Goal: Browse casually

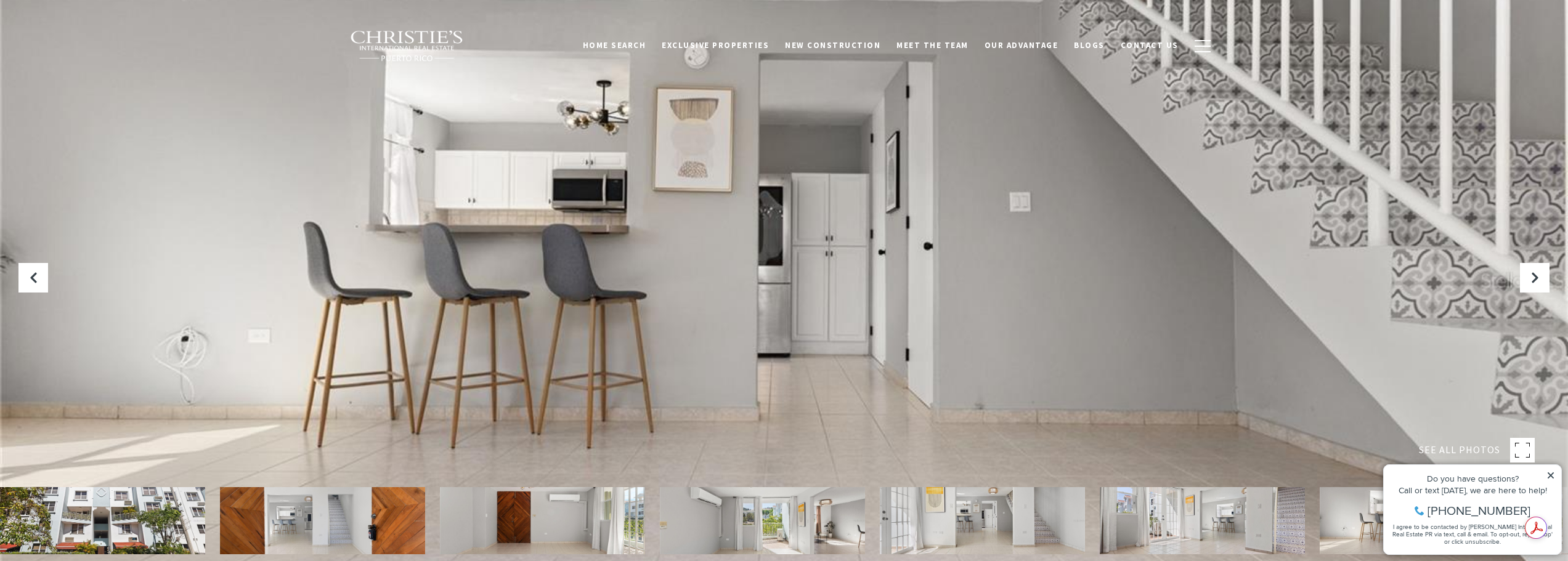
drag, startPoint x: 1000, startPoint y: 289, endPoint x: 314, endPoint y: 286, distance: 686.0
click at [314, 286] on div at bounding box center [784, 280] width 1568 height 561
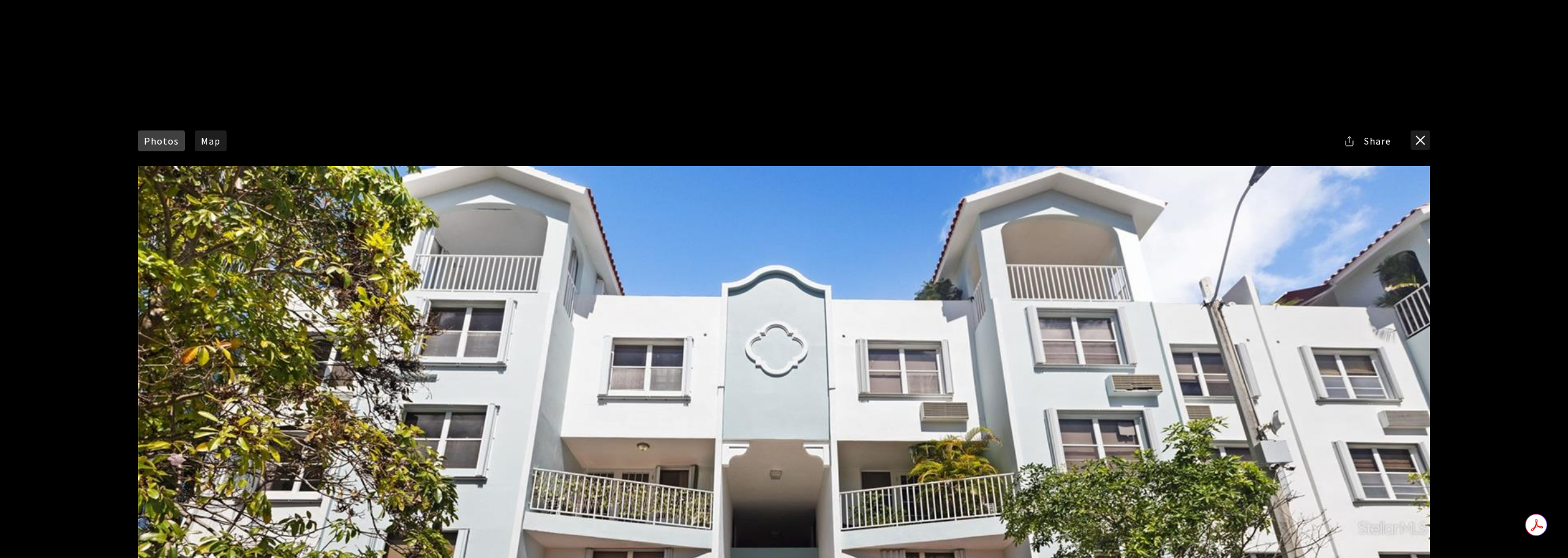
drag, startPoint x: 1247, startPoint y: 340, endPoint x: 543, endPoint y: 331, distance: 704.1
click at [543, 331] on div at bounding box center [784, 528] width 1292 height 723
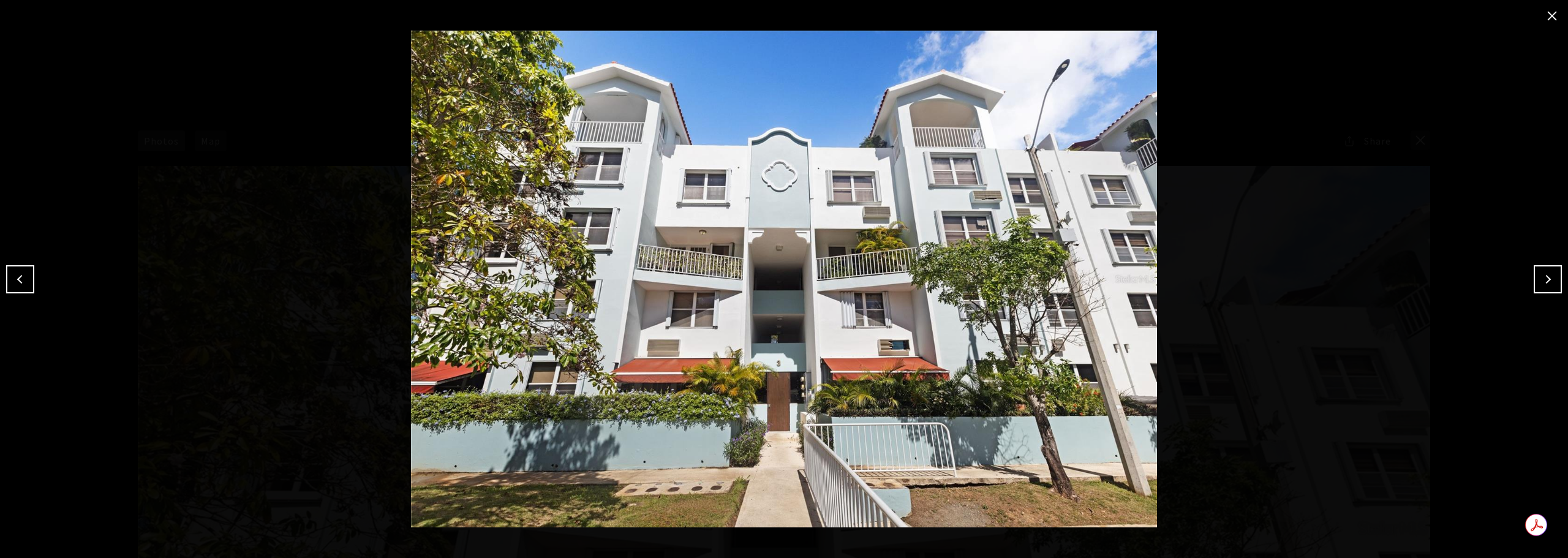
click at [1556, 290] on button "Next" at bounding box center [1548, 279] width 28 height 28
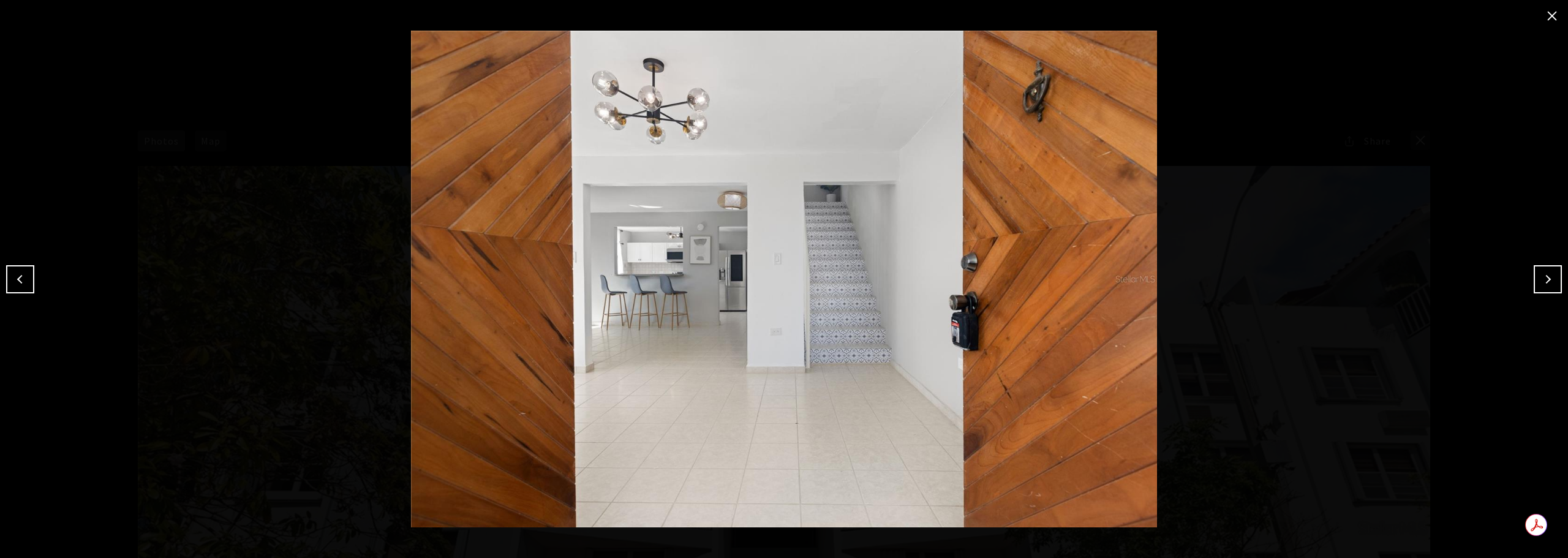
click at [1556, 290] on button "Next" at bounding box center [1548, 279] width 28 height 28
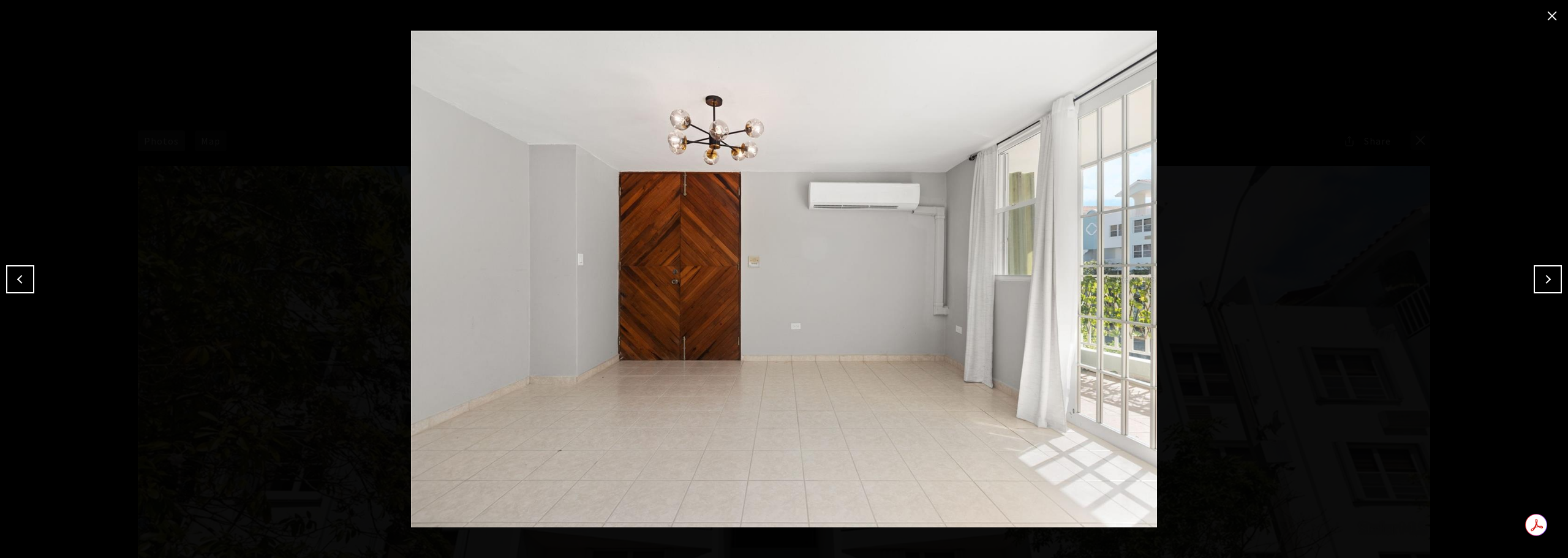
click at [1556, 290] on button "Next" at bounding box center [1548, 279] width 28 height 28
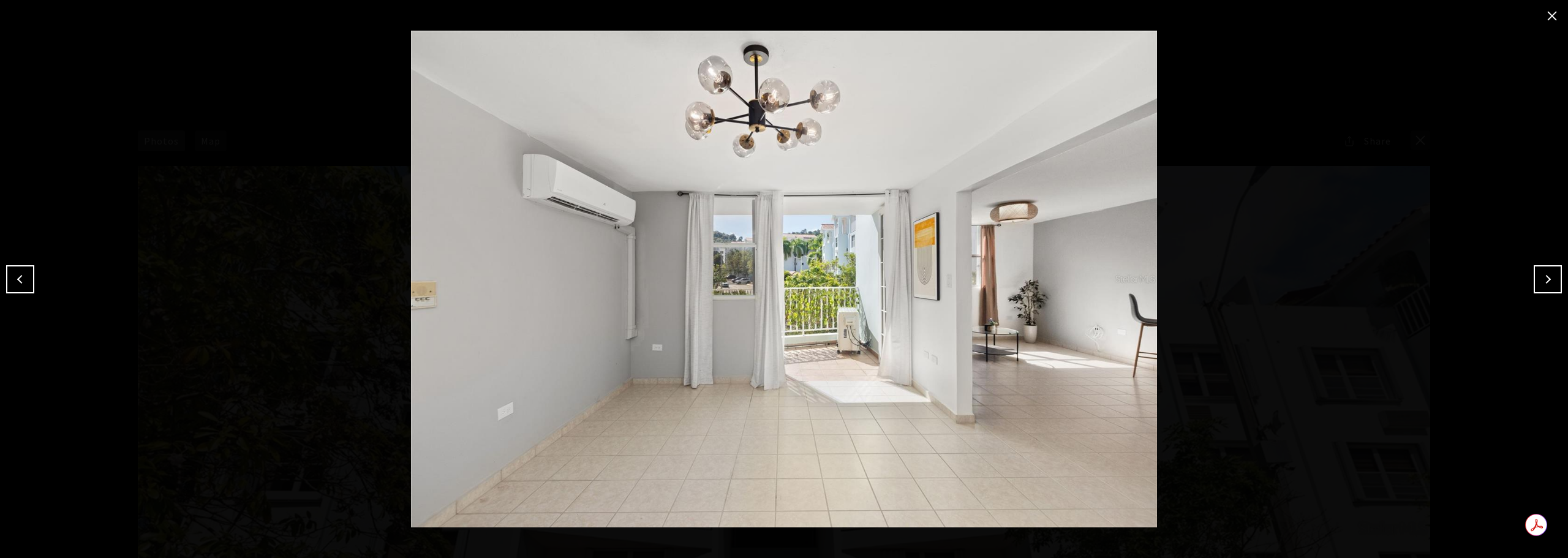
click at [1556, 290] on button "Next" at bounding box center [1548, 279] width 28 height 28
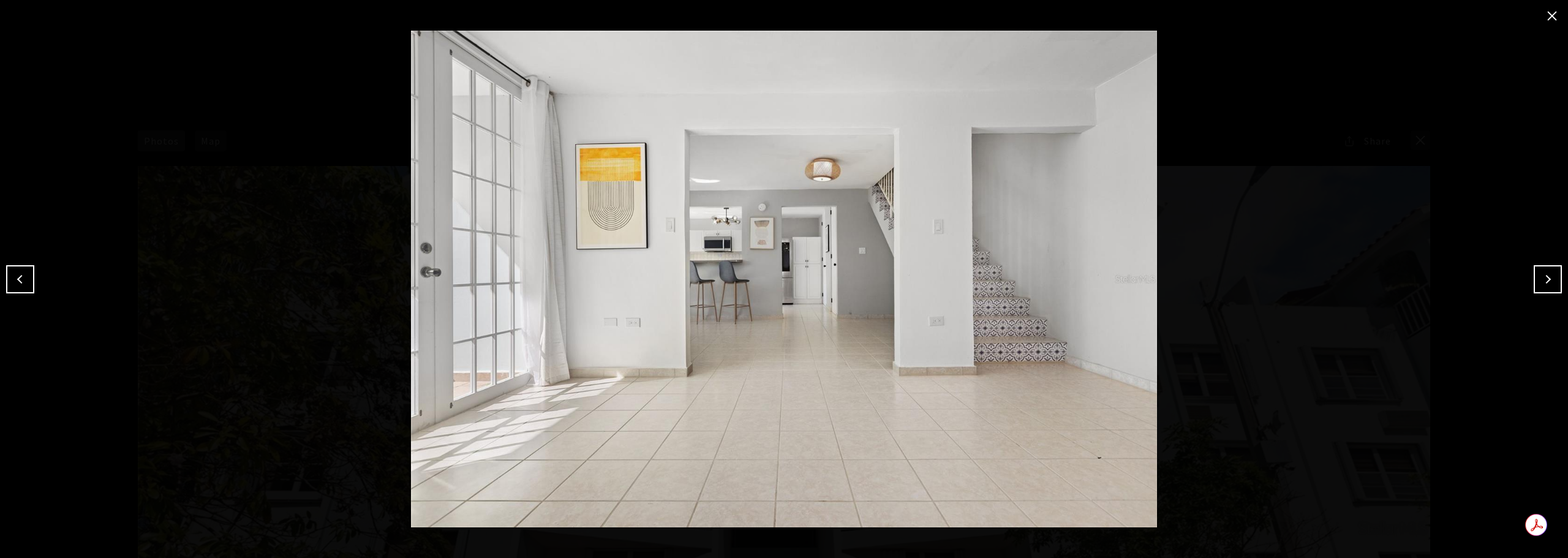
click at [1556, 290] on button "Next" at bounding box center [1548, 279] width 28 height 28
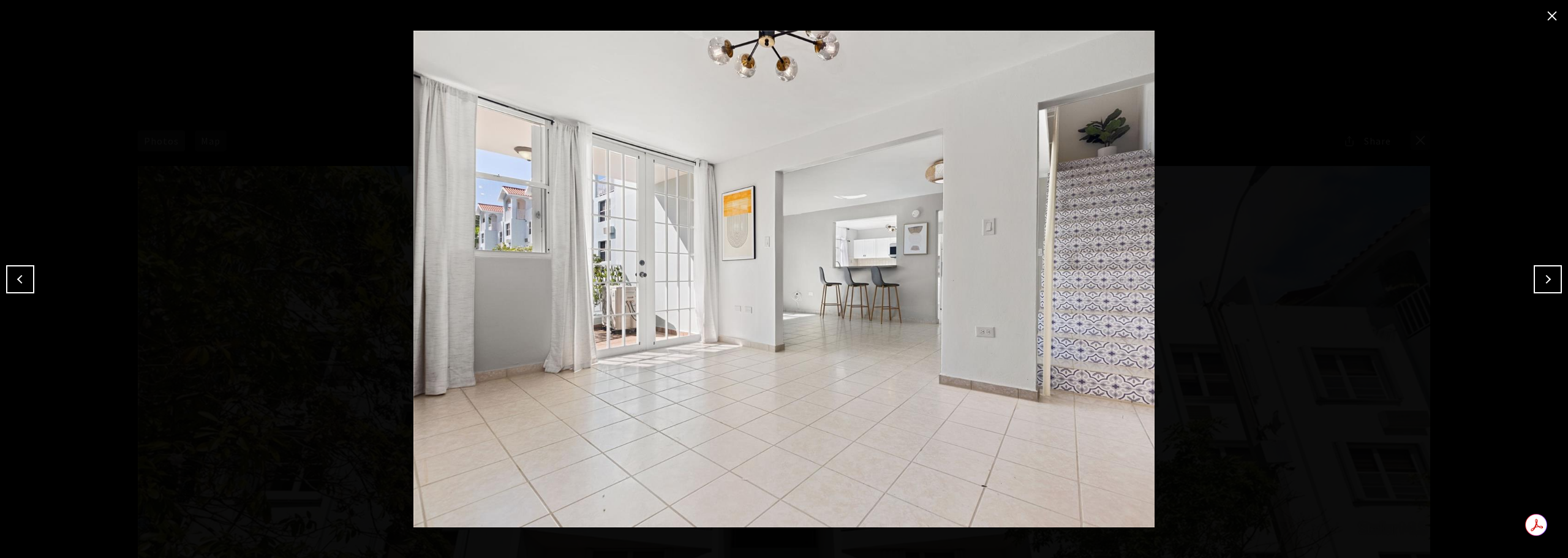
click at [1556, 290] on button "Next" at bounding box center [1548, 279] width 28 height 28
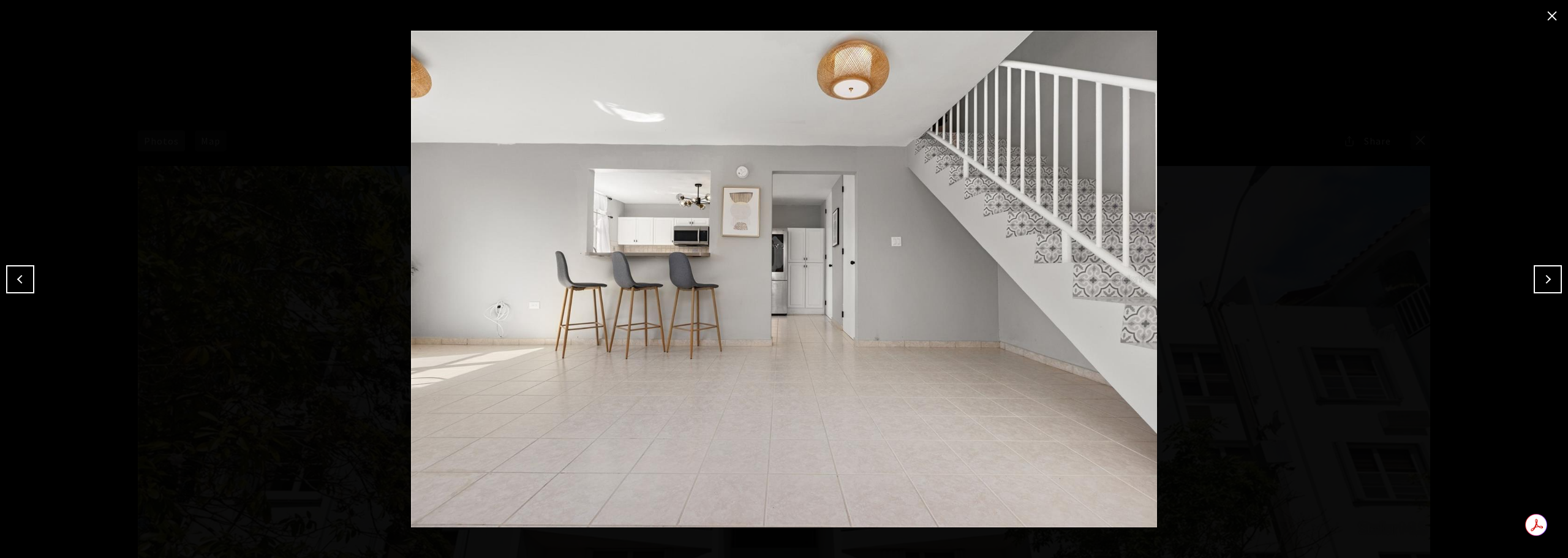
click at [1556, 290] on button "Next" at bounding box center [1548, 279] width 28 height 28
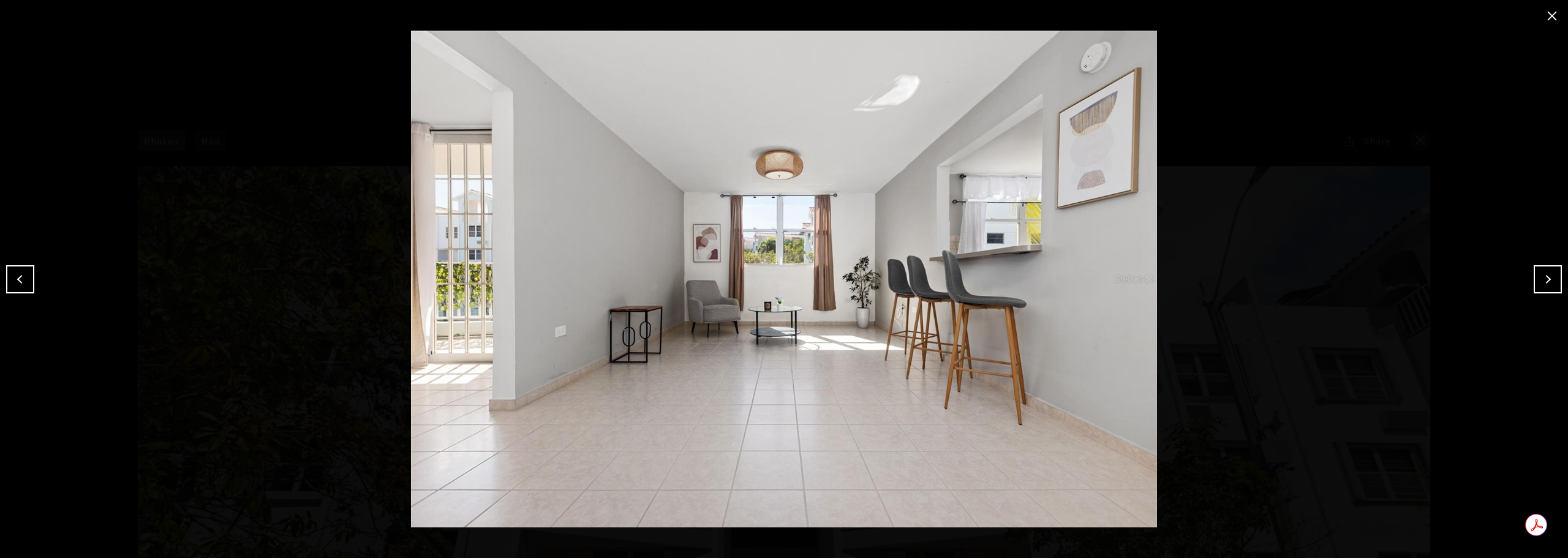
click at [1556, 290] on button "Next" at bounding box center [1548, 279] width 28 height 28
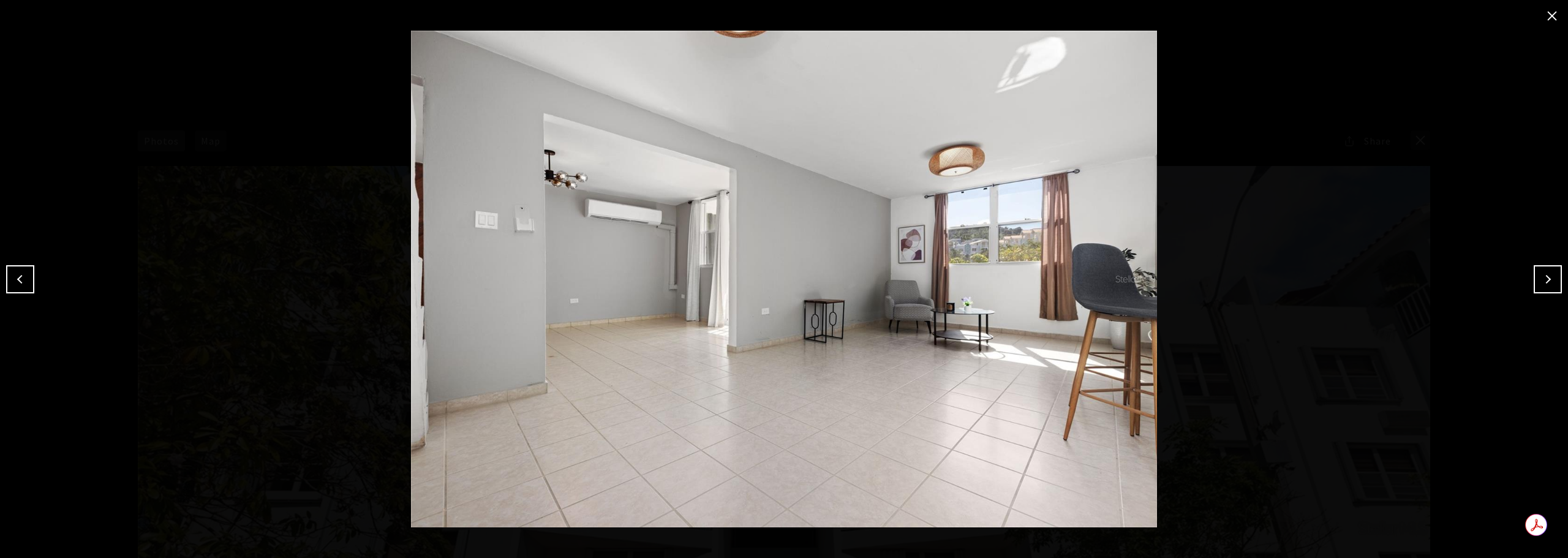
click at [1556, 290] on button "Next" at bounding box center [1548, 279] width 28 height 28
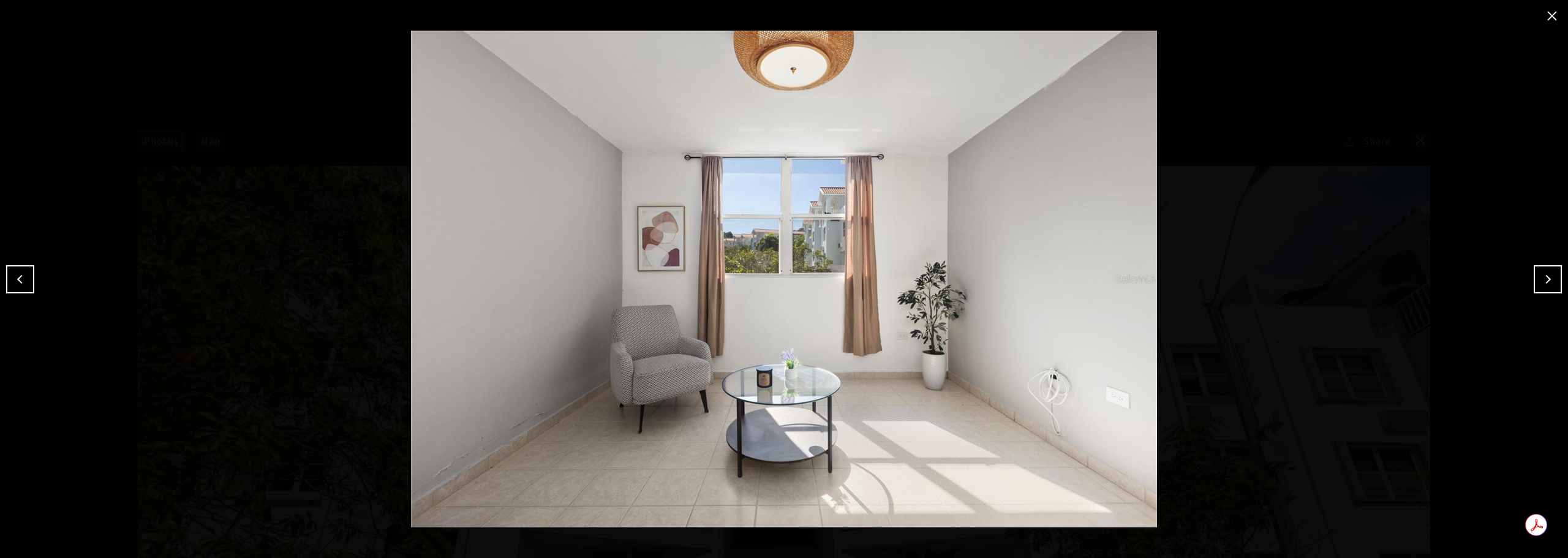
click at [1556, 290] on button "Next" at bounding box center [1548, 279] width 28 height 28
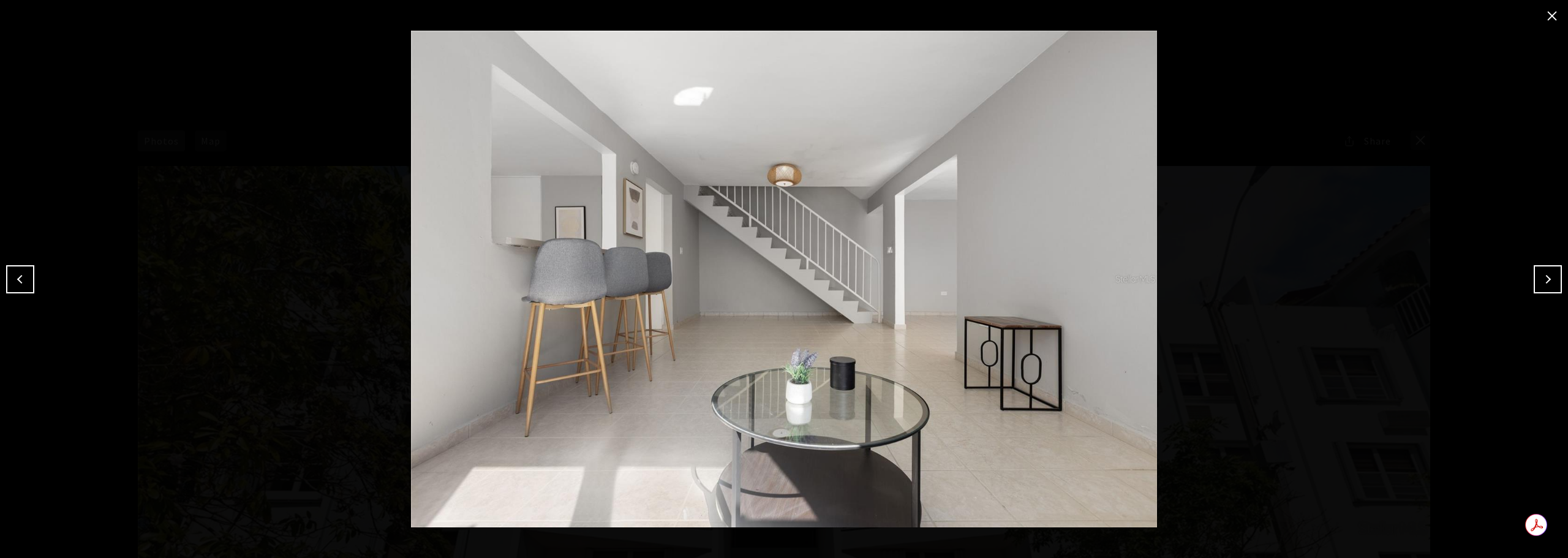
click at [1556, 290] on button "Next" at bounding box center [1548, 279] width 28 height 28
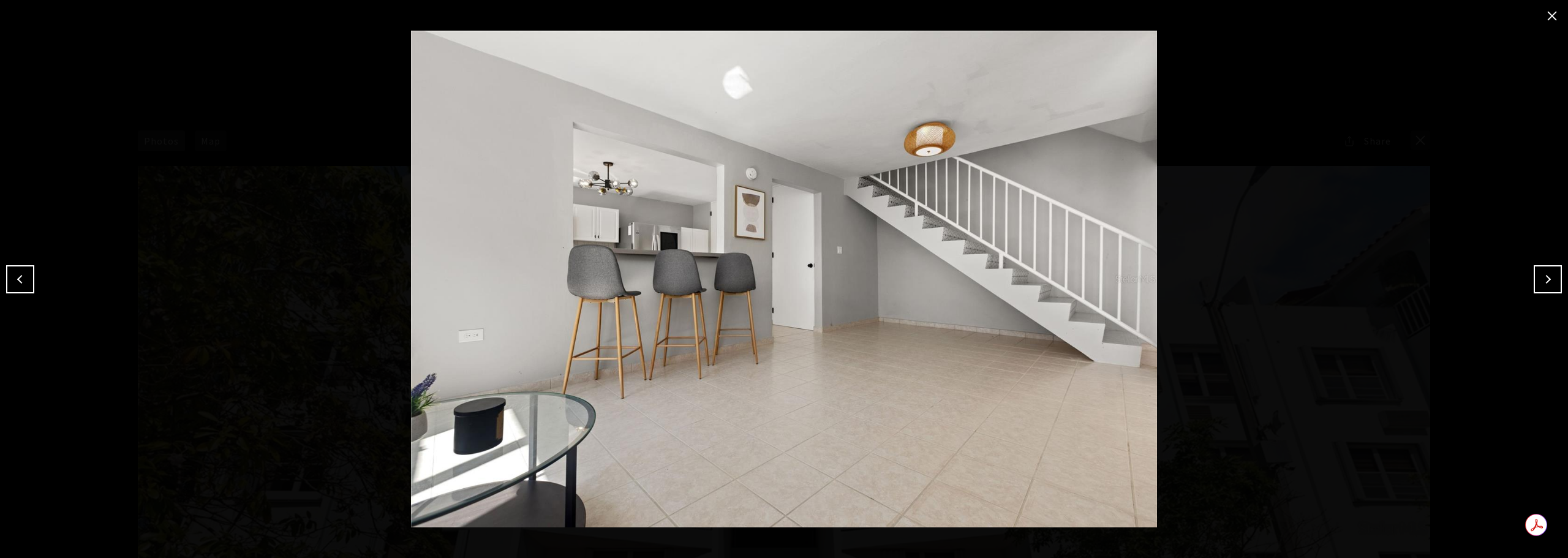
click at [1556, 290] on button "Next" at bounding box center [1548, 279] width 28 height 28
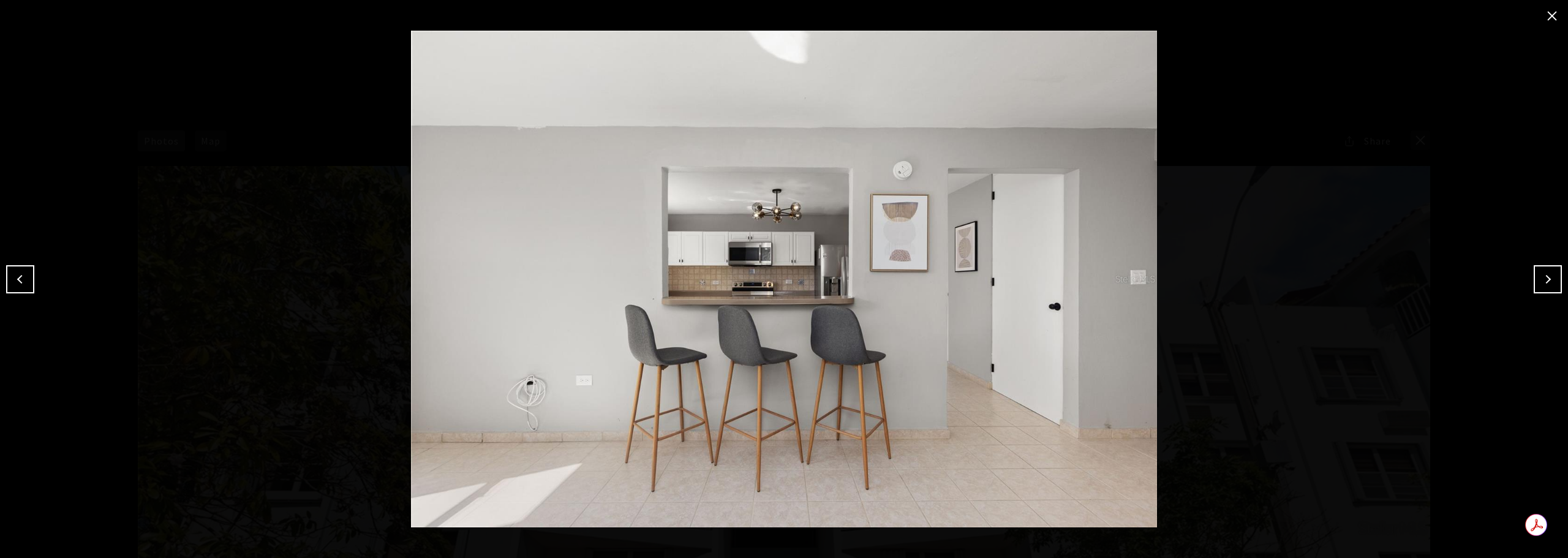
click at [1556, 290] on button "Next" at bounding box center [1548, 279] width 28 height 28
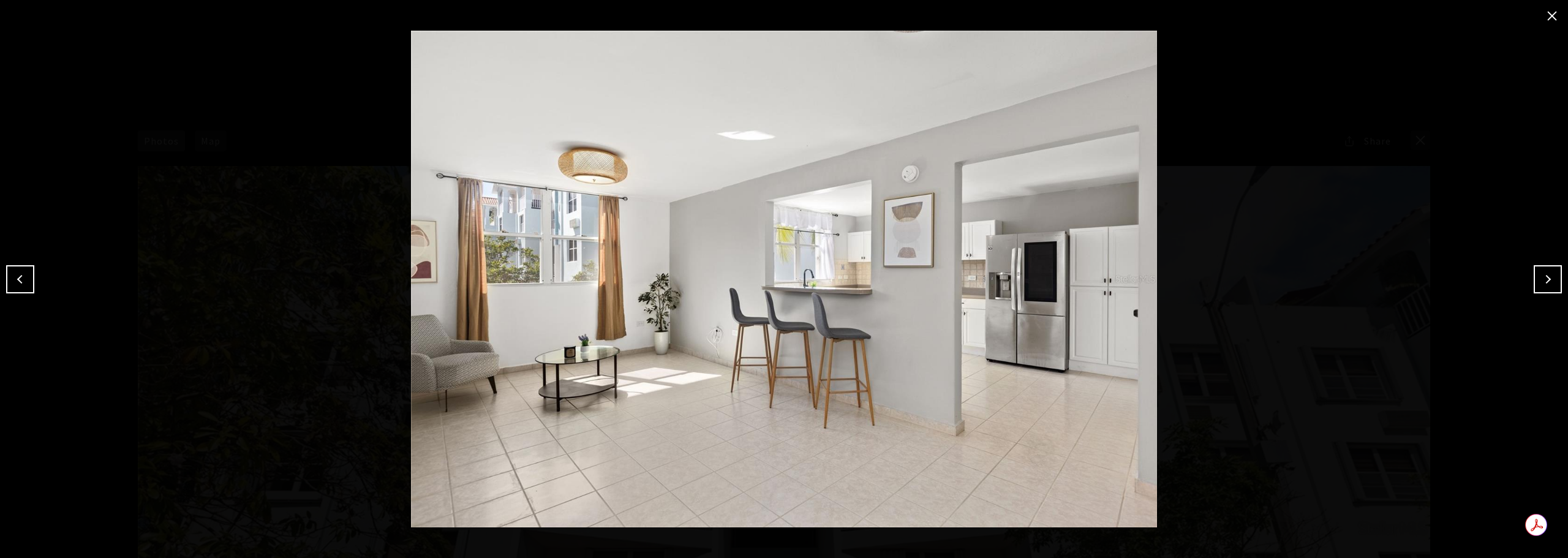
click at [1556, 290] on button "Next" at bounding box center [1548, 279] width 28 height 28
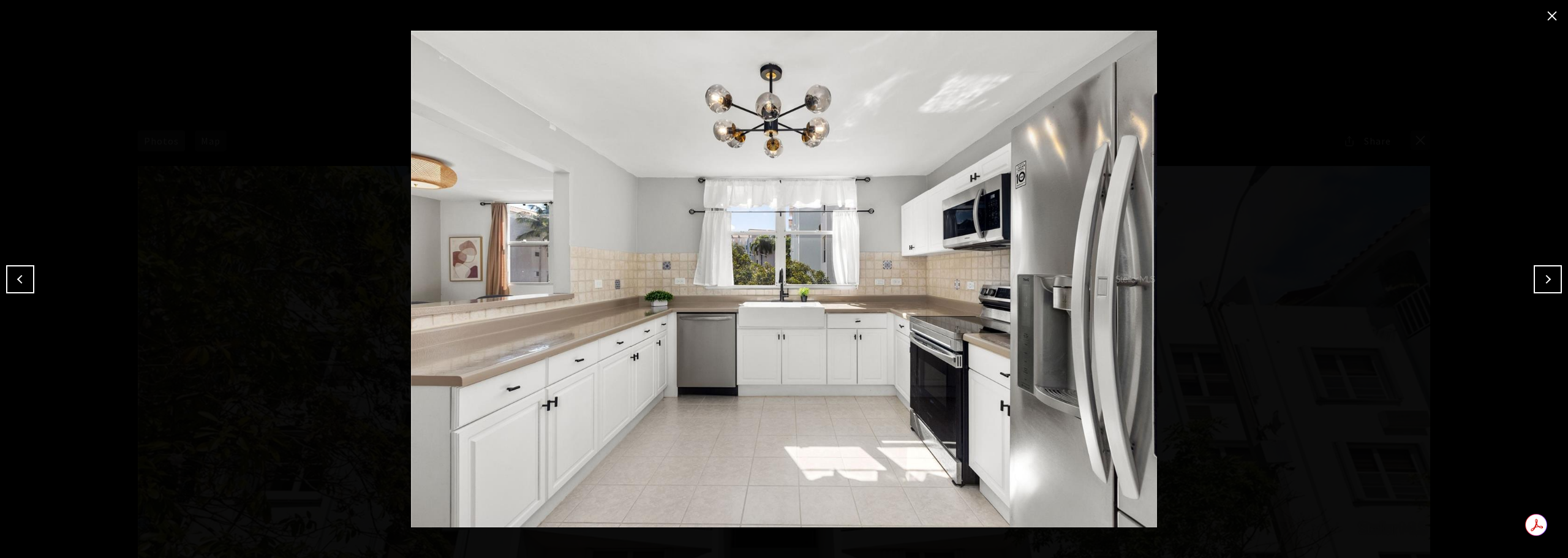
click at [1556, 290] on button "Next" at bounding box center [1548, 279] width 28 height 28
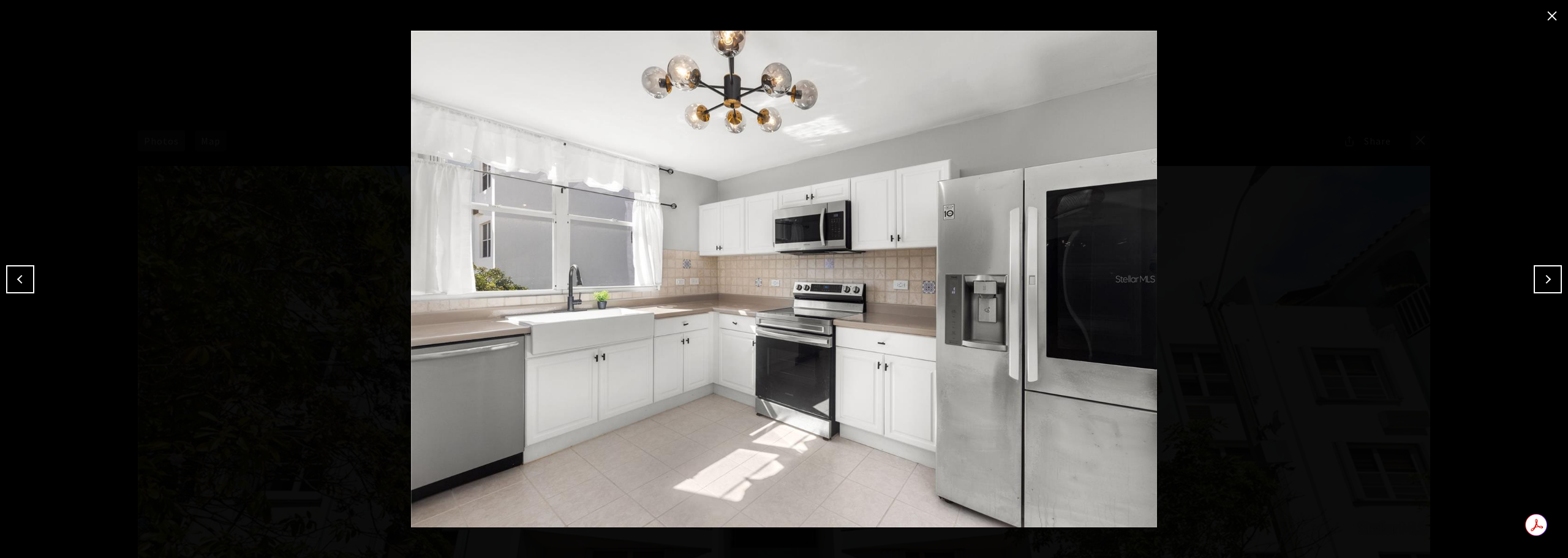
click at [1556, 290] on button "Next" at bounding box center [1548, 279] width 28 height 28
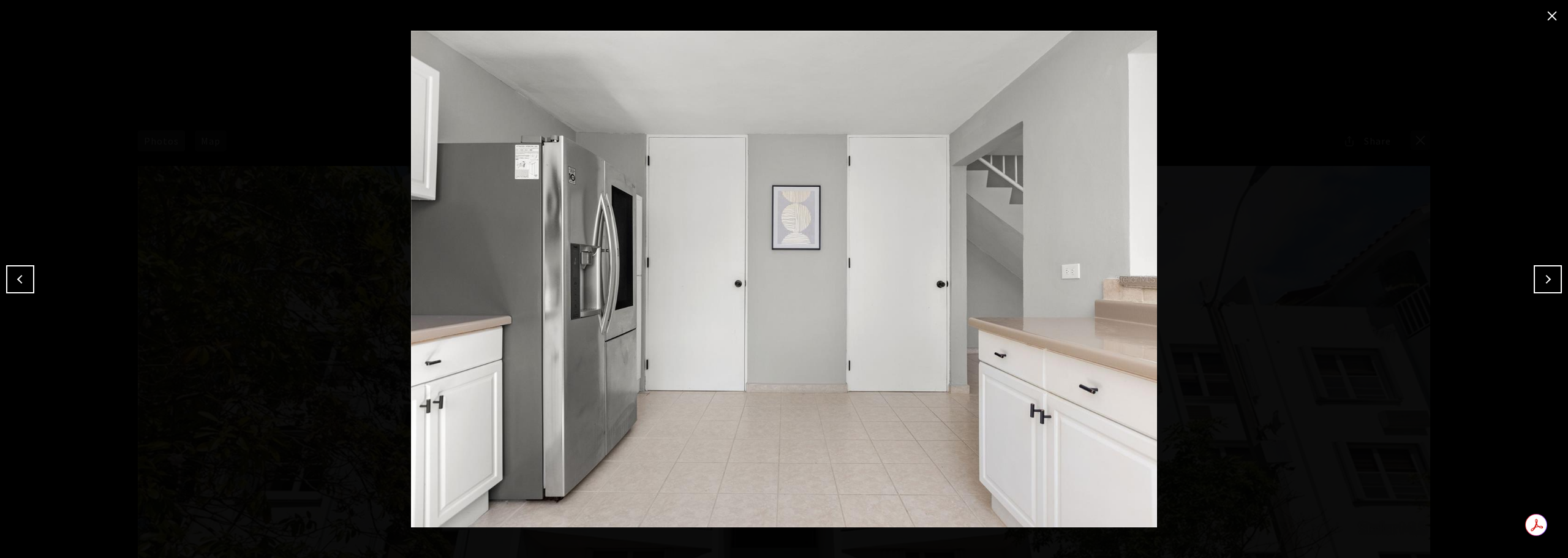
click at [1556, 290] on button "Next" at bounding box center [1548, 279] width 28 height 28
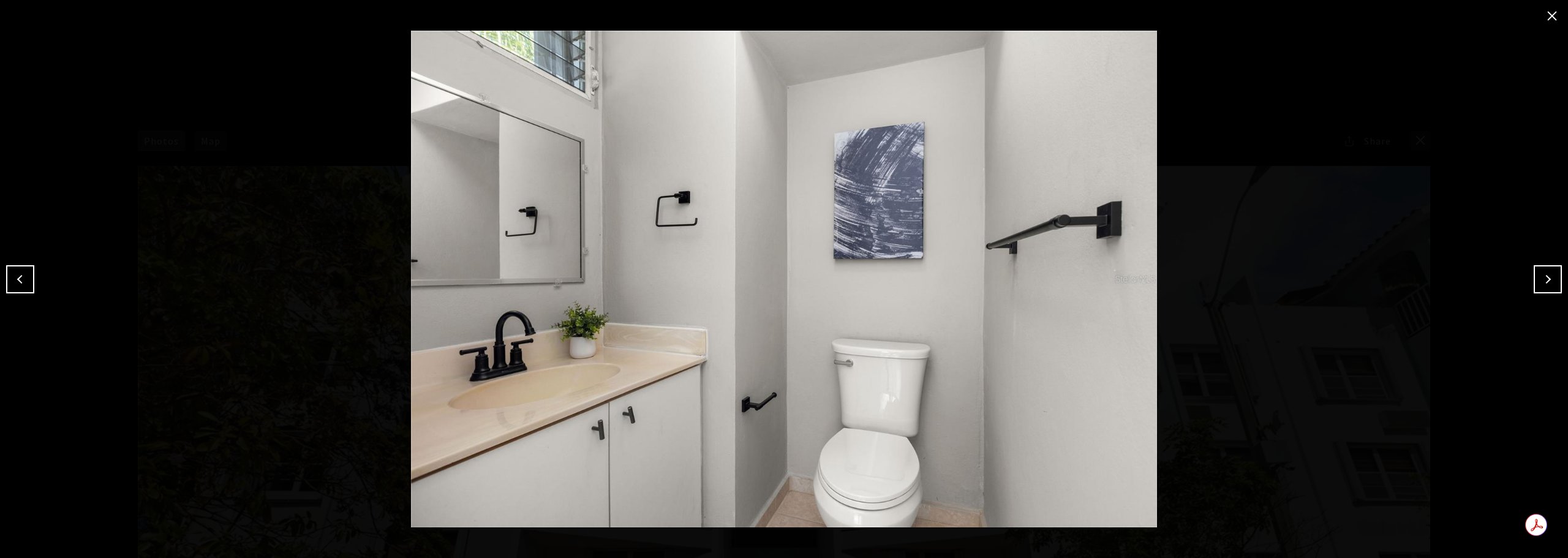
click at [20, 279] on button "Previous" at bounding box center [20, 279] width 28 height 28
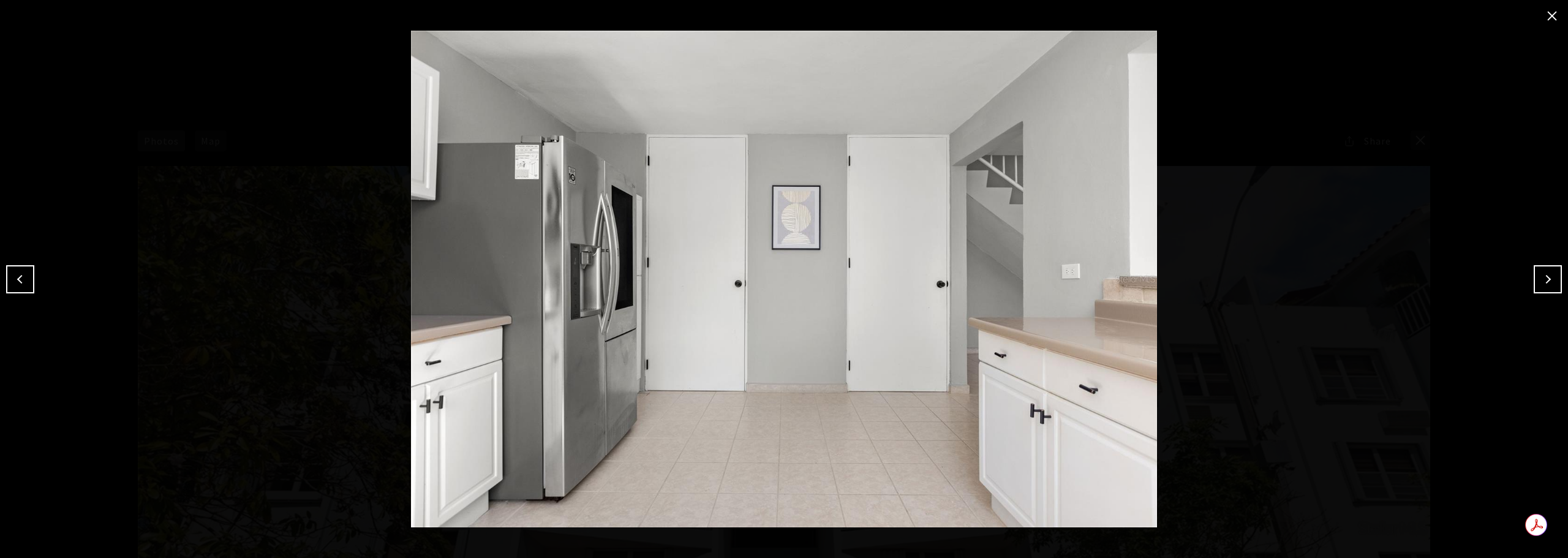
click at [1546, 280] on button "Next" at bounding box center [1548, 279] width 28 height 28
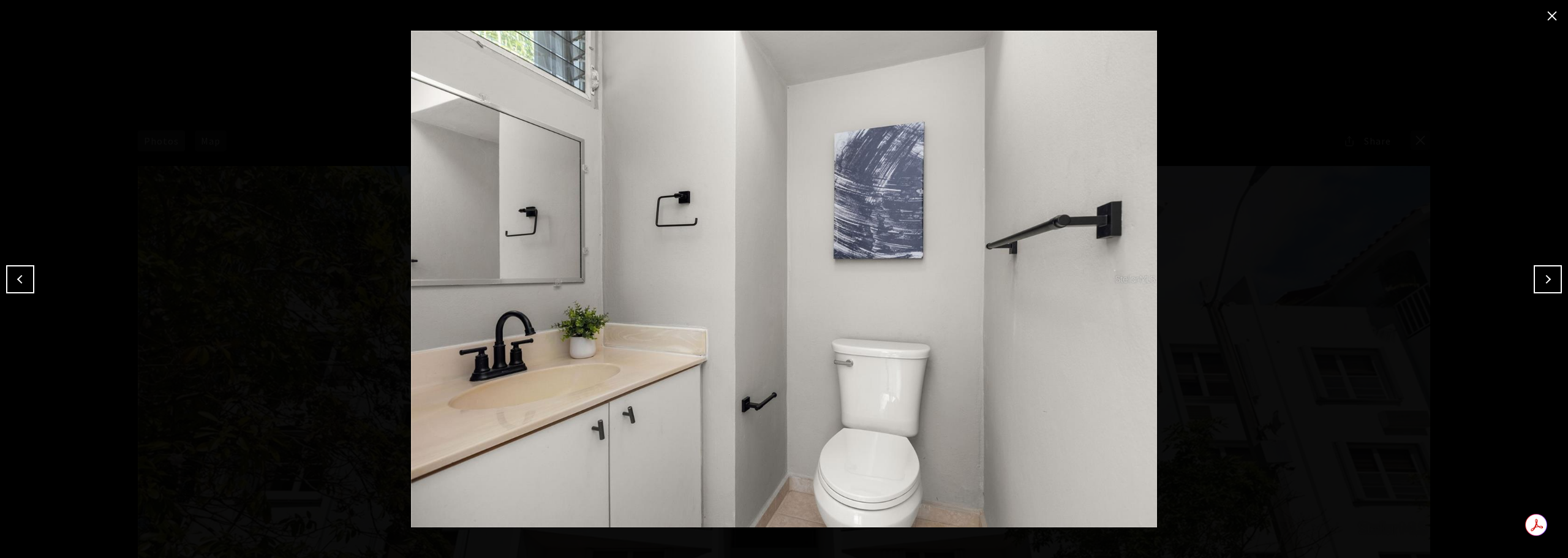
click at [1546, 280] on button "Next" at bounding box center [1548, 279] width 28 height 28
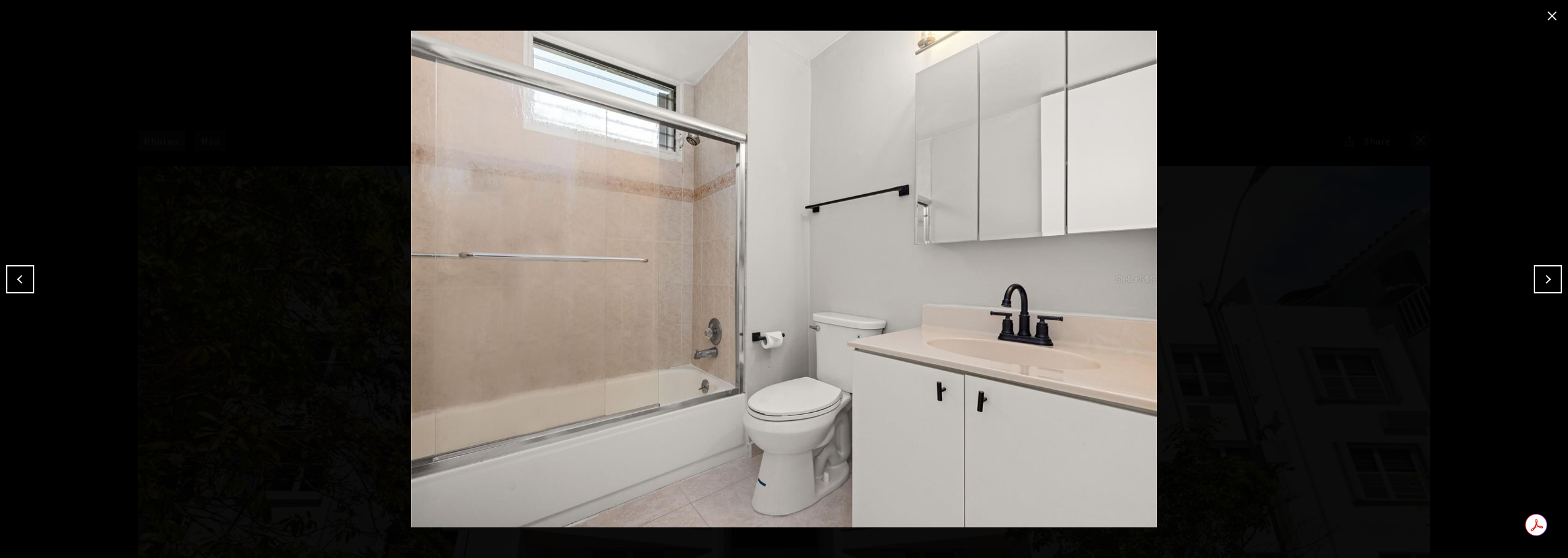
click at [1546, 280] on button "Next" at bounding box center [1548, 279] width 28 height 28
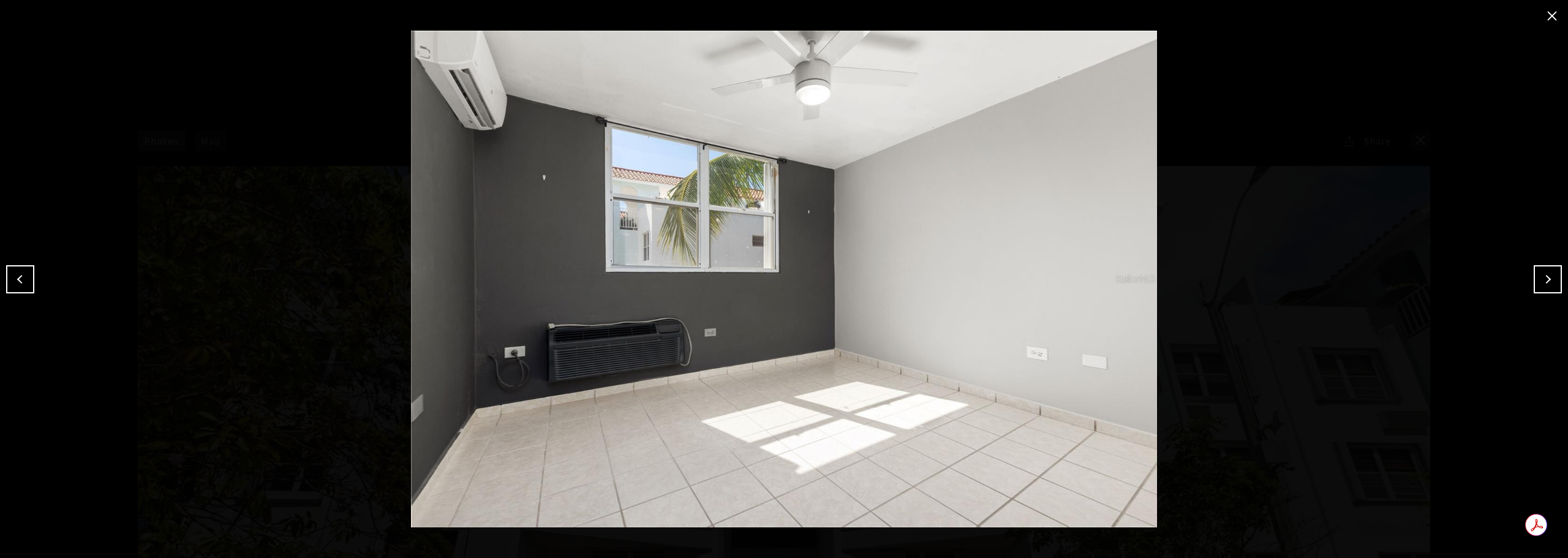
click at [1546, 280] on button "Next" at bounding box center [1548, 279] width 28 height 28
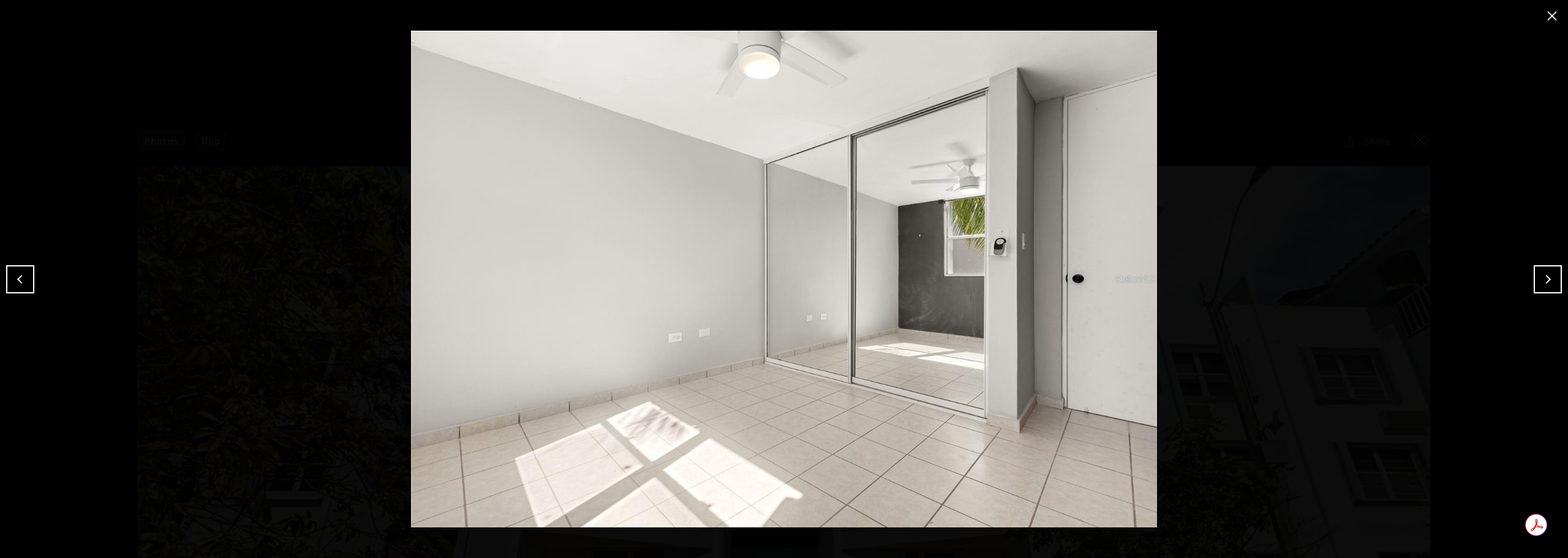
click at [1546, 280] on button "Next" at bounding box center [1548, 279] width 28 height 28
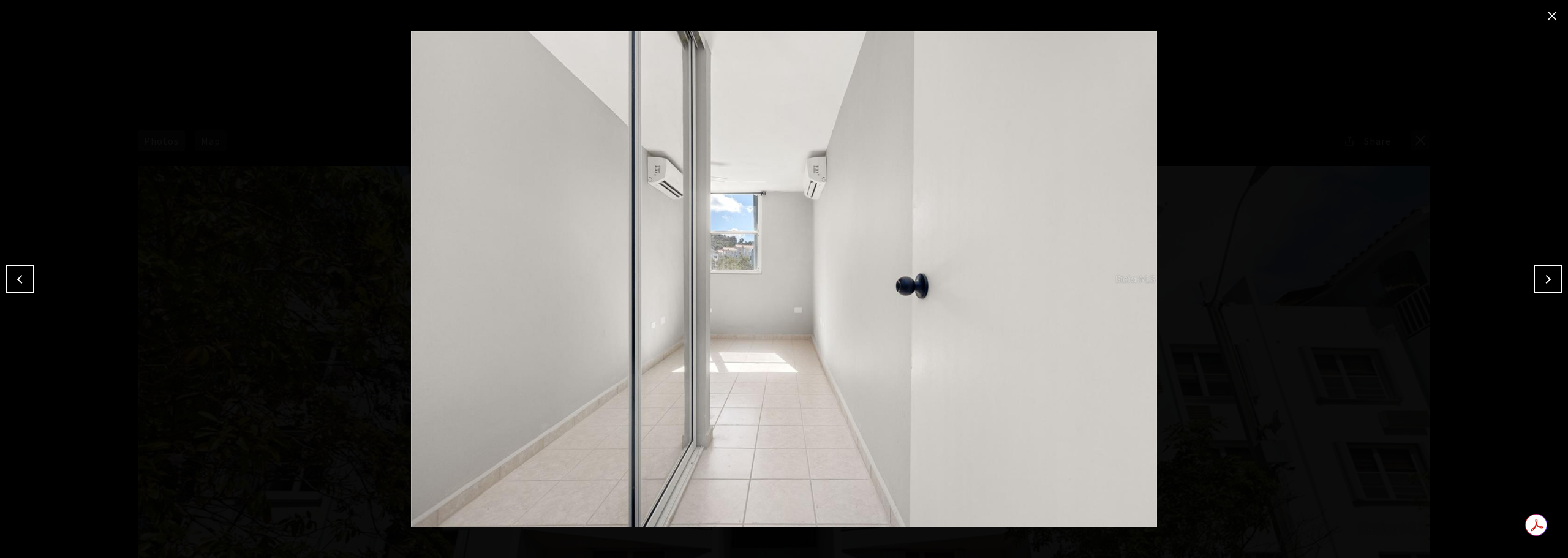
click at [1546, 280] on button "Next" at bounding box center [1548, 279] width 28 height 28
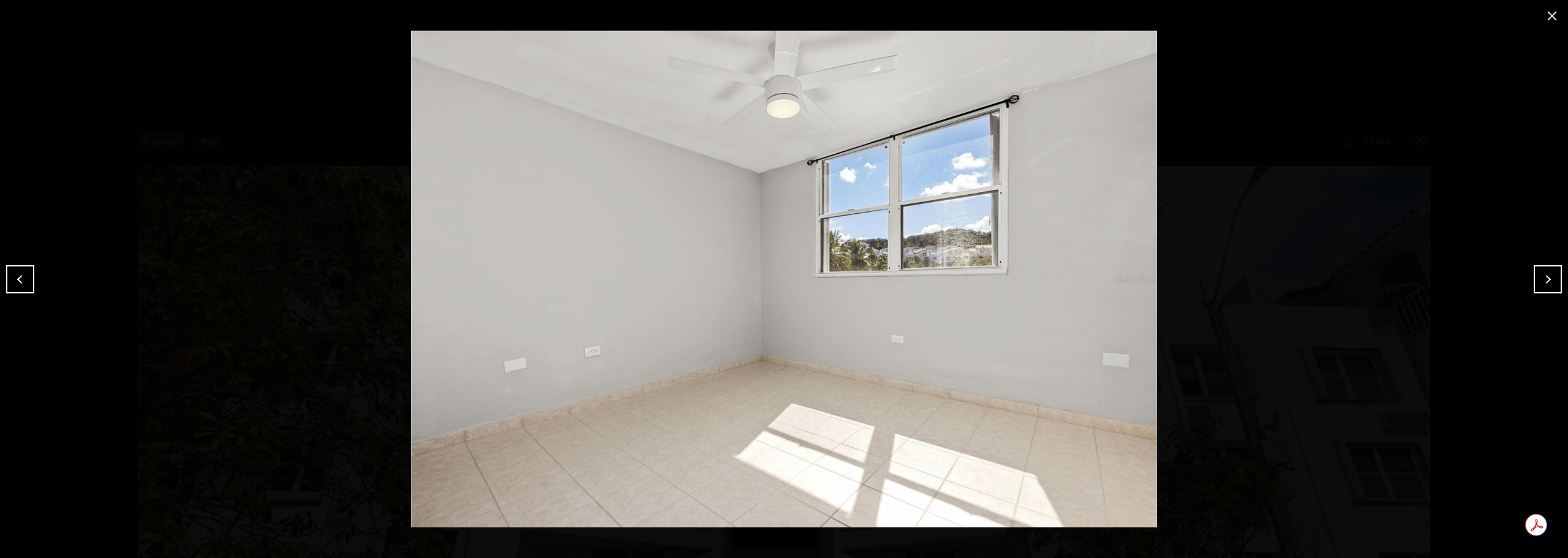
click at [1546, 280] on button "Next" at bounding box center [1548, 279] width 28 height 28
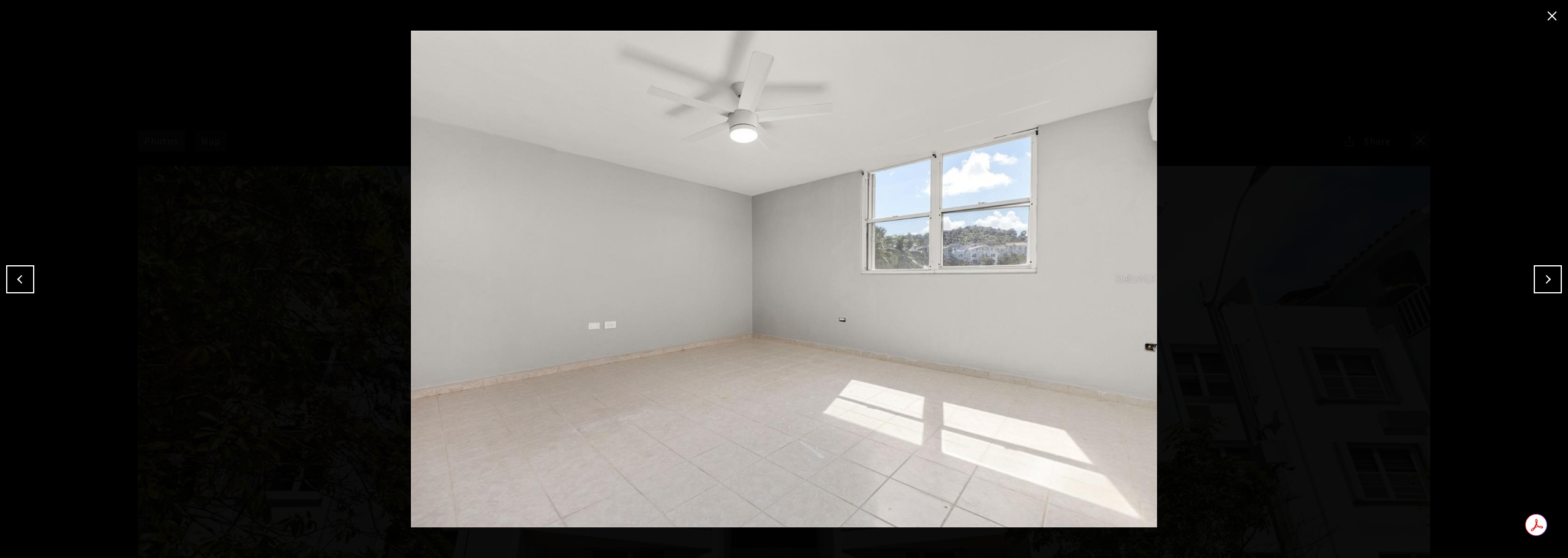
click at [1546, 280] on button "Next" at bounding box center [1548, 279] width 28 height 28
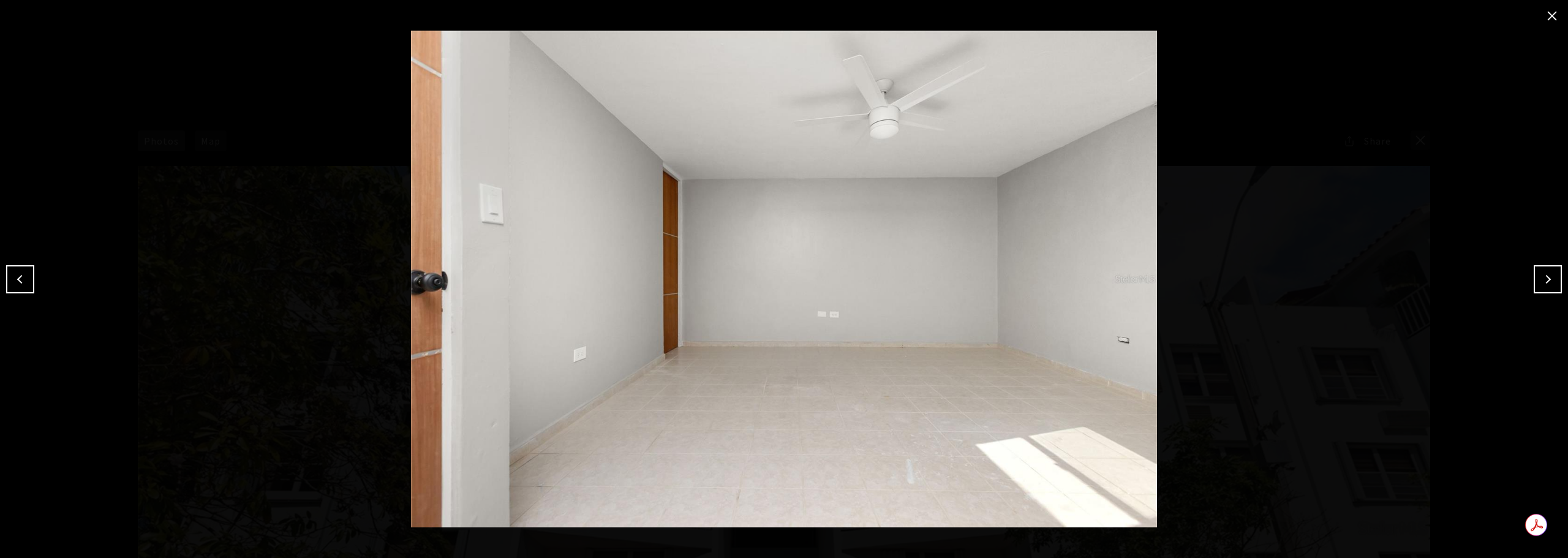
click at [1546, 280] on button "Next" at bounding box center [1548, 279] width 28 height 28
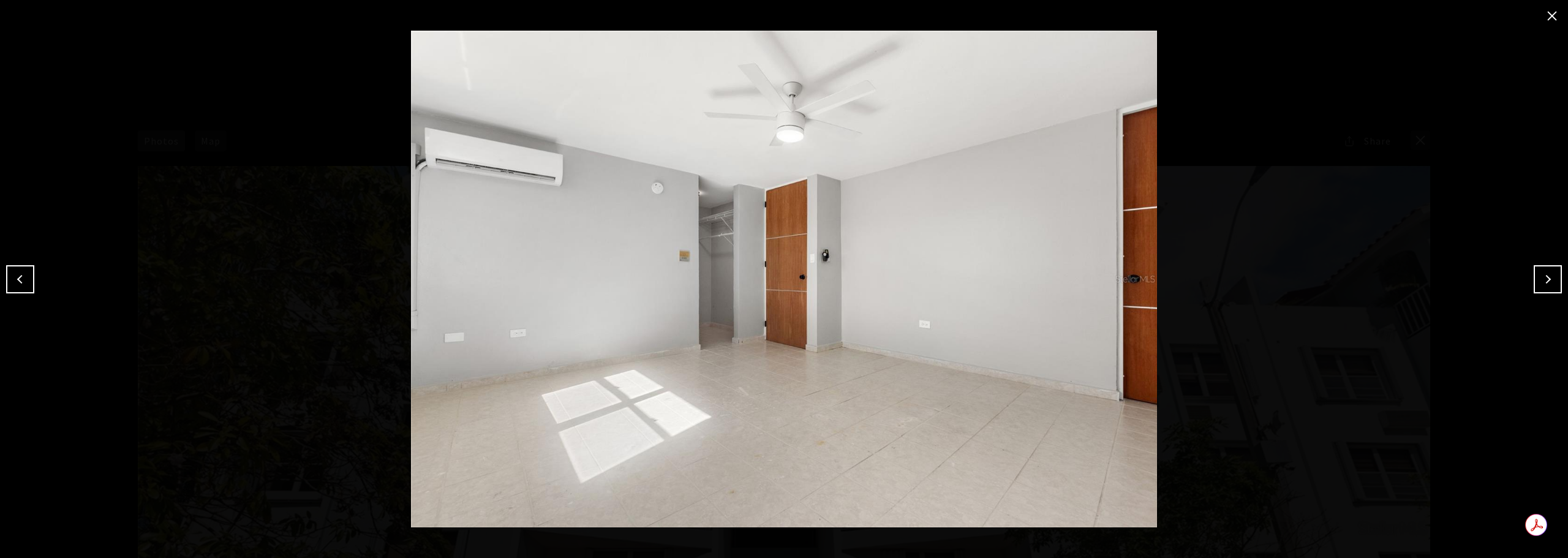
click at [1546, 280] on button "Next" at bounding box center [1548, 279] width 28 height 28
